Goal: Contribute content: Contribute content

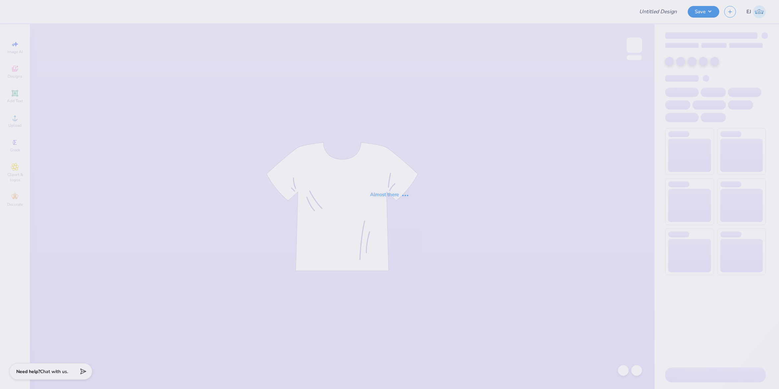
type input "DSP Homecoming '25"
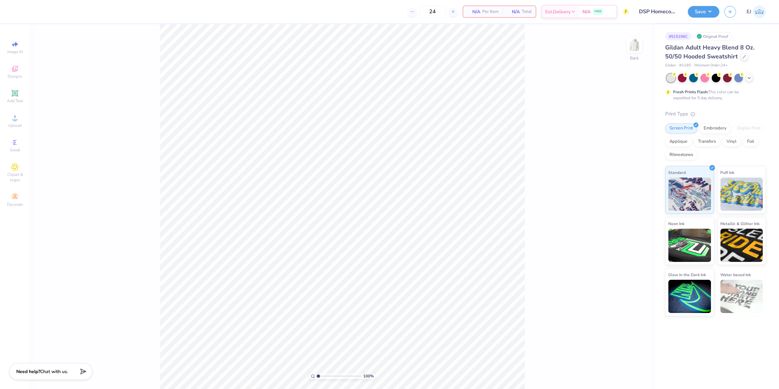
click at [2, 123] on div "Image AI Designs Add Text Upload Greek Clipart & logos Decorate" at bounding box center [15, 206] width 30 height 365
click at [16, 126] on span "Upload" at bounding box center [14, 125] width 13 height 5
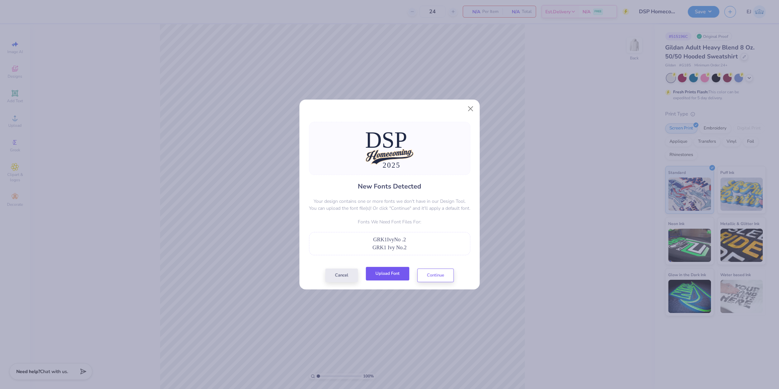
click at [398, 274] on button "Upload Font" at bounding box center [387, 274] width 43 height 14
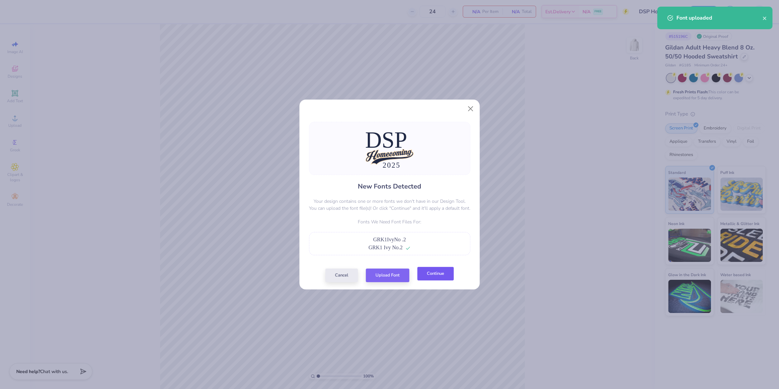
click at [446, 274] on button "Continue" at bounding box center [435, 274] width 37 height 14
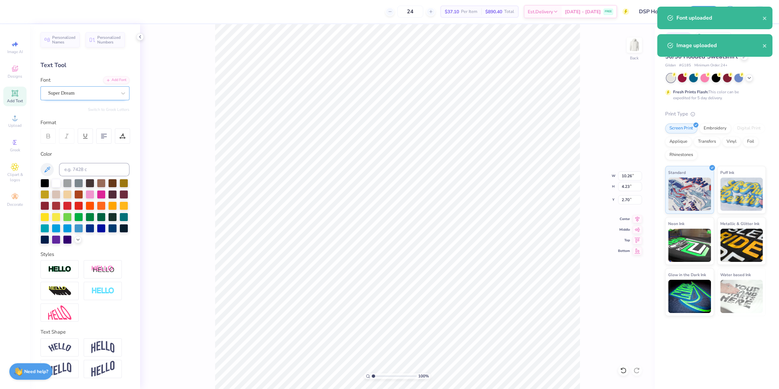
click at [60, 92] on div "Super Dream" at bounding box center [82, 93] width 70 height 10
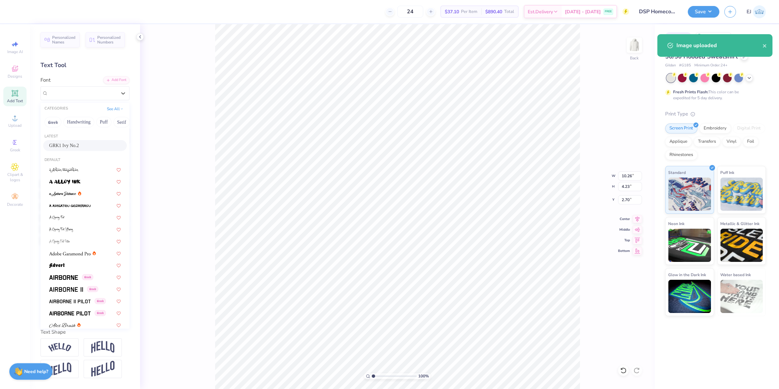
click at [79, 141] on div "GRK1 Ivy No.2" at bounding box center [85, 145] width 84 height 11
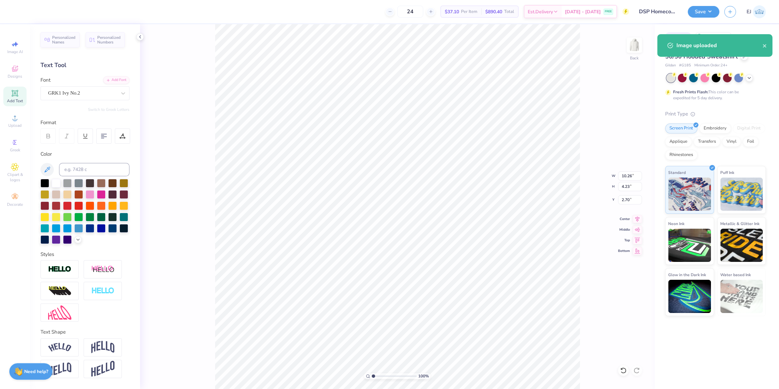
type input "11.71"
type input "4.15"
type input "3.13"
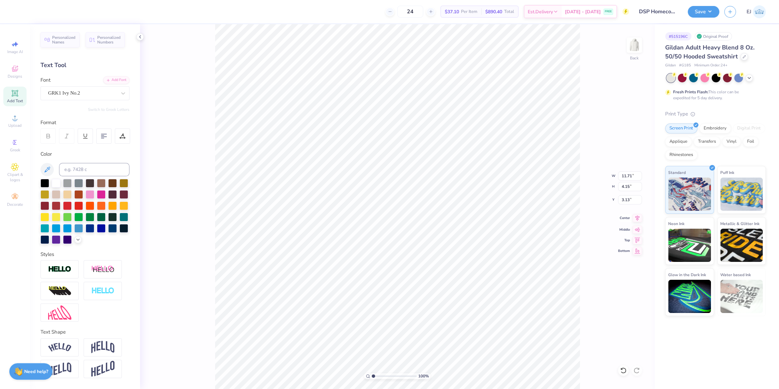
click at [636, 221] on icon at bounding box center [637, 218] width 9 height 8
type input "7.57"
click at [93, 99] on div "Super Dream" at bounding box center [85, 93] width 89 height 14
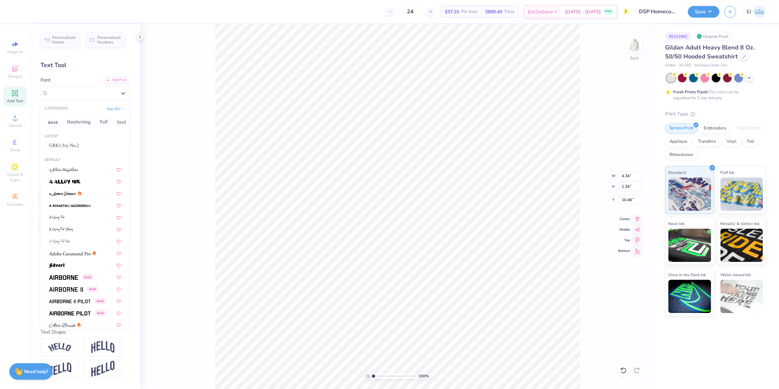
click at [84, 140] on div "Latest GRK1 Ivy No.2" at bounding box center [85, 143] width 89 height 24
click at [84, 143] on div "GRK1 Ivy No.2" at bounding box center [85, 145] width 72 height 7
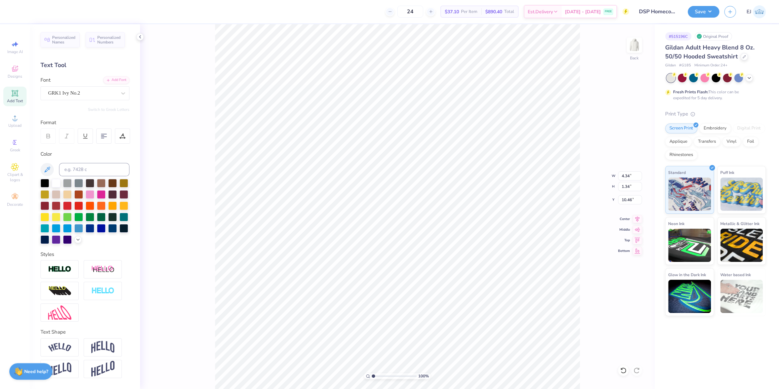
type input "4.21"
type input "1.32"
click at [638, 222] on icon at bounding box center [637, 218] width 9 height 8
type input "11.02"
type input "11.91"
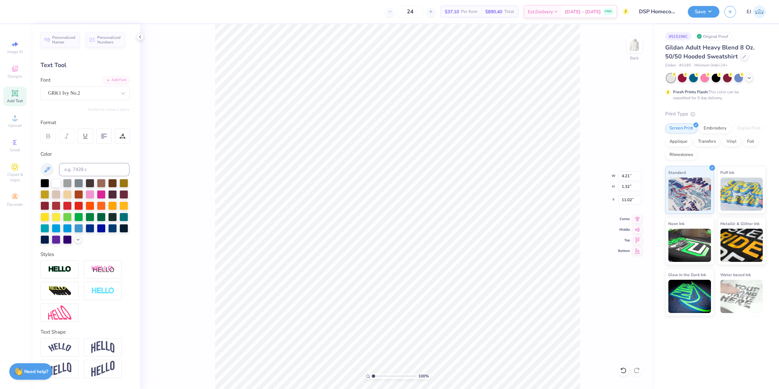
type input "3.93"
type input "7.25"
type input "7.51"
type input "10.34"
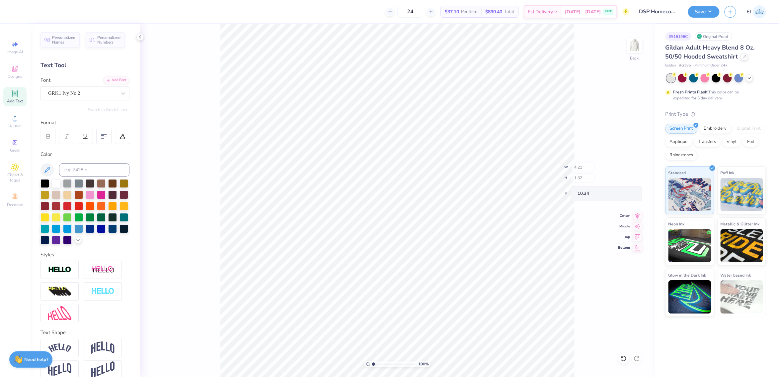
type input "11.91"
type input "8.53"
type input "3.13"
drag, startPoint x: 629, startPoint y: 168, endPoint x: 629, endPoint y: 178, distance: 10.0
click at [629, 169] on input "11.91" at bounding box center [630, 169] width 24 height 9
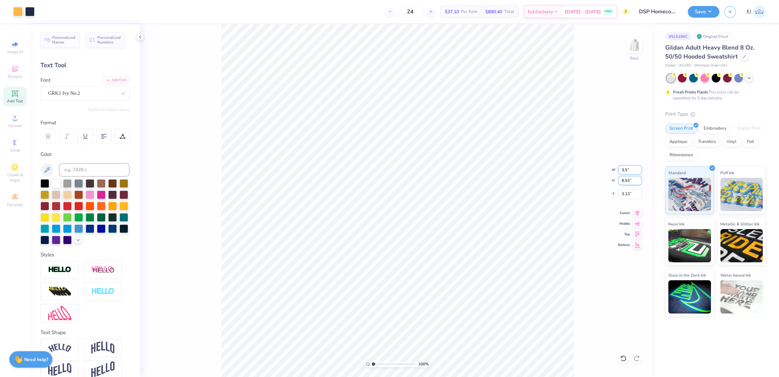
type input "3.50"
type input "2.51"
type input "3.00"
click at [641, 39] on img at bounding box center [634, 45] width 27 height 27
click at [14, 126] on span "Upload" at bounding box center [14, 125] width 13 height 5
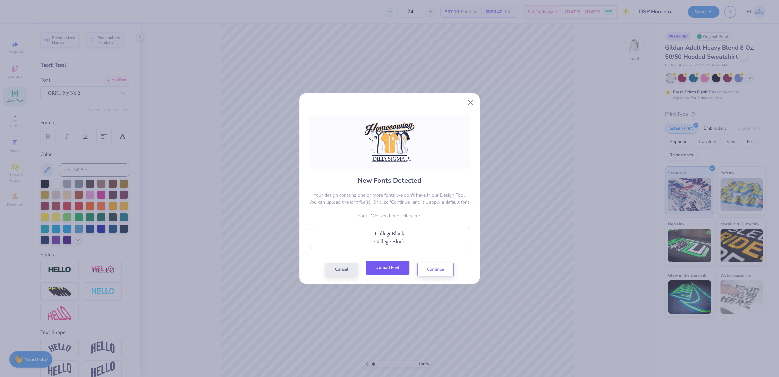
click at [399, 270] on button "Upload Font" at bounding box center [387, 268] width 43 height 14
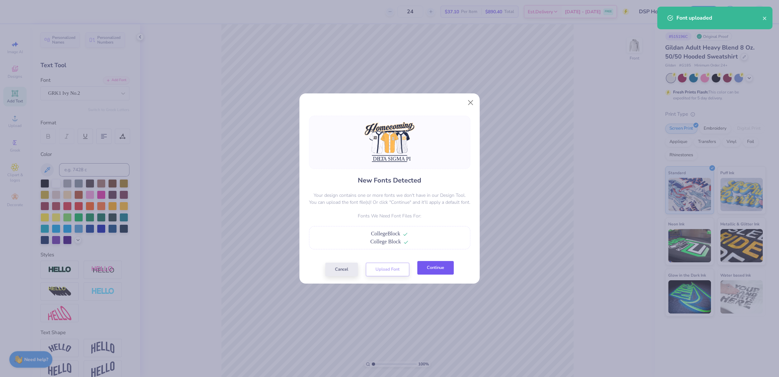
click at [436, 270] on button "Continue" at bounding box center [435, 268] width 37 height 14
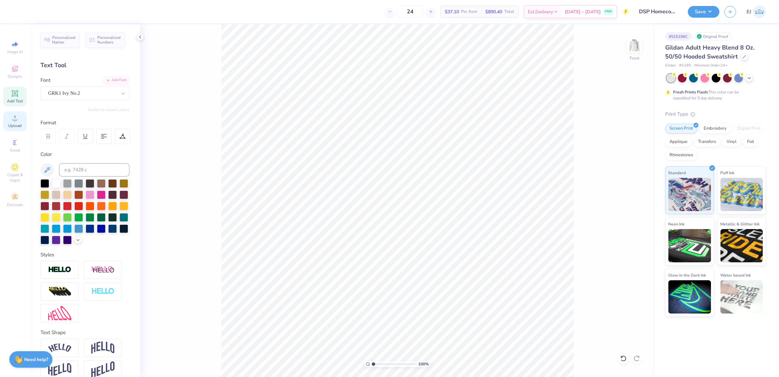
click at [11, 125] on span "Upload" at bounding box center [14, 125] width 13 height 5
type input "11.18"
type input "1.18"
type input "20.47"
click at [437, 303] on li "Group" at bounding box center [444, 303] width 52 height 13
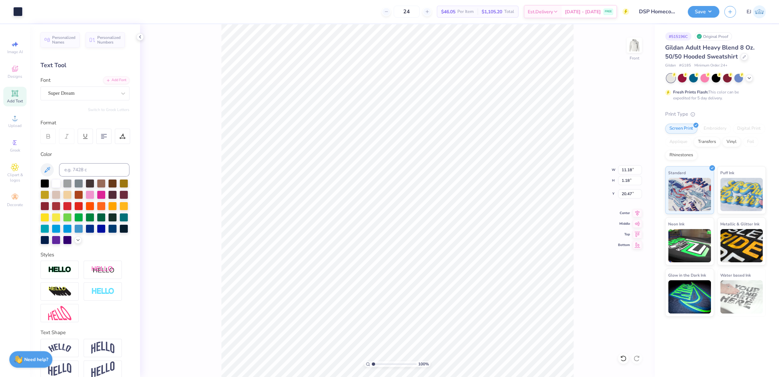
type input "11.18"
type input "1.18"
type input "20.47"
click at [80, 95] on div "Super Dream" at bounding box center [82, 93] width 70 height 10
click at [111, 83] on div "Add Font" at bounding box center [116, 80] width 26 height 8
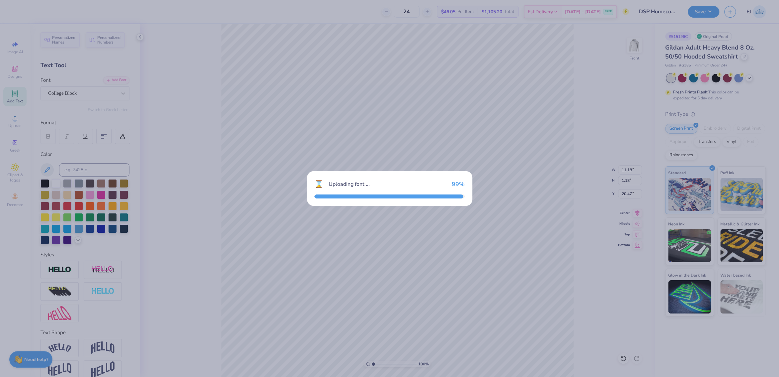
type input "9.84"
type input "1.24"
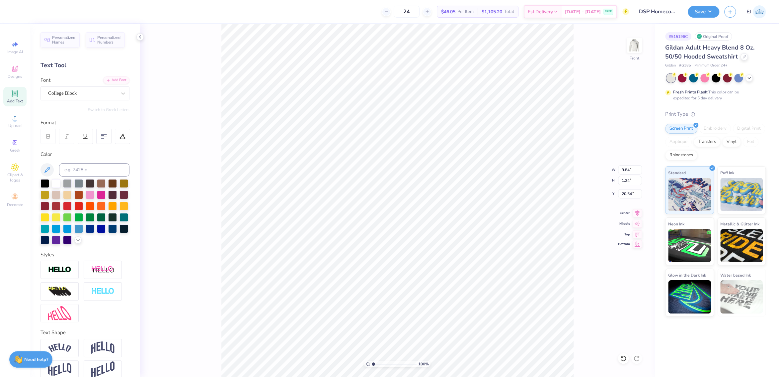
type input "20.42"
drag, startPoint x: 641, startPoint y: 212, endPoint x: 623, endPoint y: 224, distance: 21.9
click at [641, 211] on icon at bounding box center [637, 213] width 9 height 8
click at [377, 362] on input "range" at bounding box center [394, 364] width 45 height 6
type input "1.74"
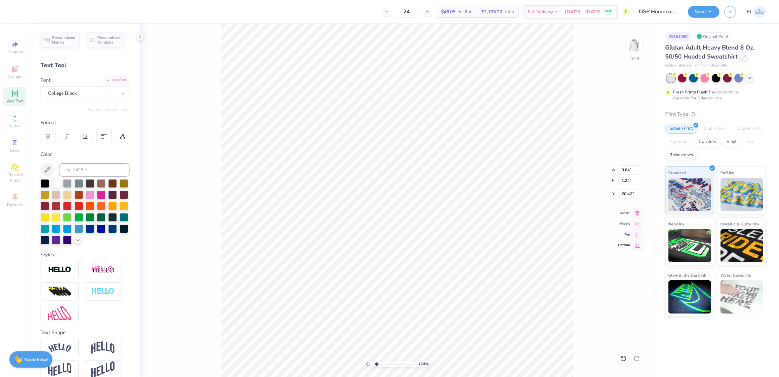
type input "20.39"
type input "10.38"
type input "1.31"
type input "20.32"
click at [625, 166] on input "15.00" at bounding box center [630, 169] width 24 height 9
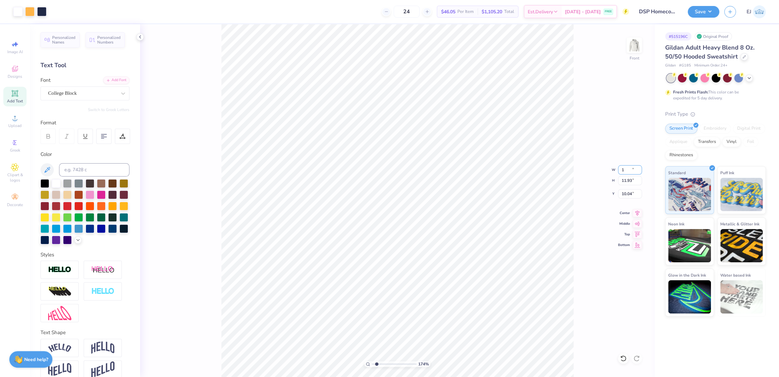
type input "12"
type input "12.50"
type input "9.94"
type input "6.00"
click at [356, 361] on div "174 %" at bounding box center [397, 200] width 352 height 352
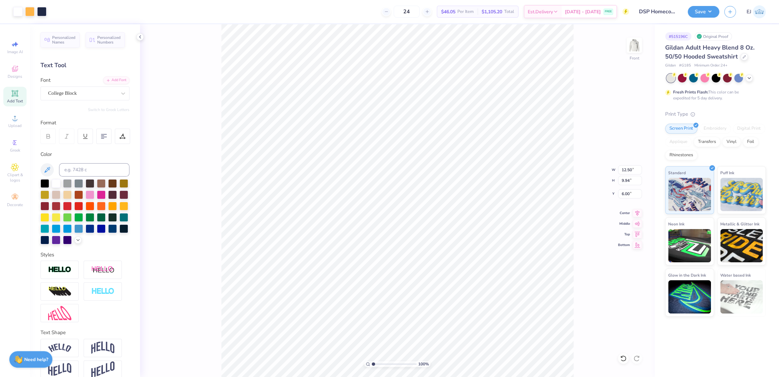
drag, startPoint x: 376, startPoint y: 363, endPoint x: 338, endPoint y: 358, distance: 37.8
type input "1"
click at [372, 361] on input "range" at bounding box center [394, 364] width 45 height 6
click at [628, 39] on img at bounding box center [634, 45] width 27 height 27
click at [694, 9] on button "Save" at bounding box center [704, 11] width 32 height 12
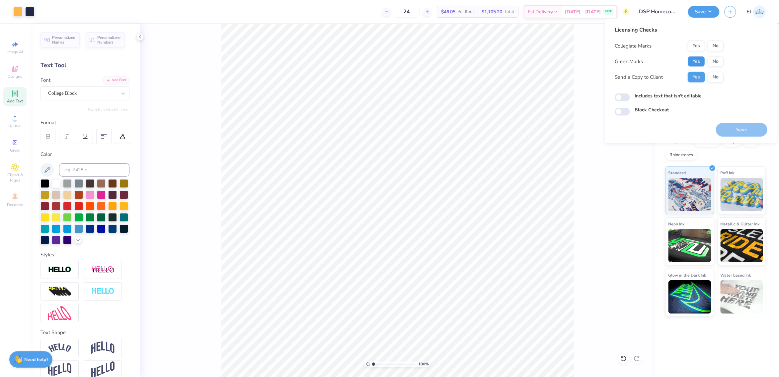
click at [703, 61] on button "Yes" at bounding box center [696, 61] width 17 height 11
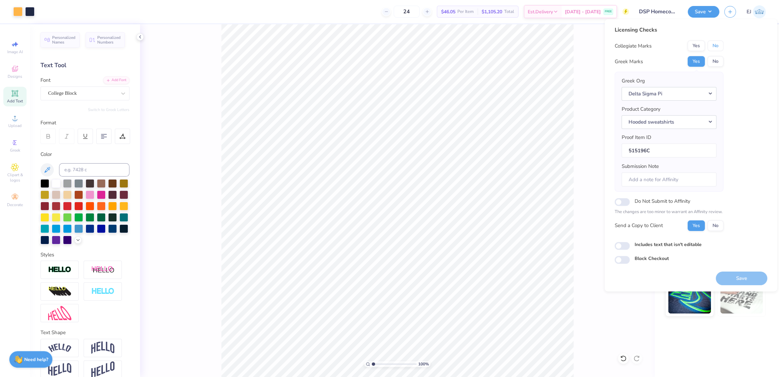
click at [716, 47] on button "No" at bounding box center [716, 46] width 16 height 11
click at [731, 278] on button "Save" at bounding box center [741, 278] width 51 height 14
